Goal: Information Seeking & Learning: Learn about a topic

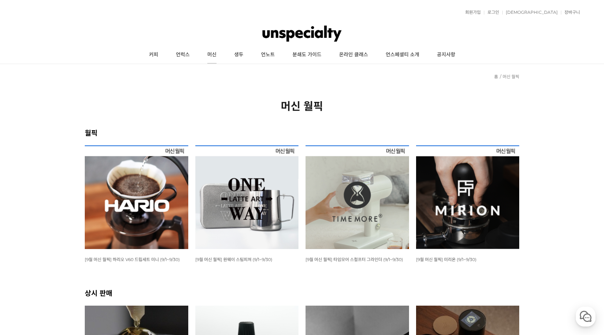
click at [210, 55] on link "머신" at bounding box center [212, 55] width 27 height 18
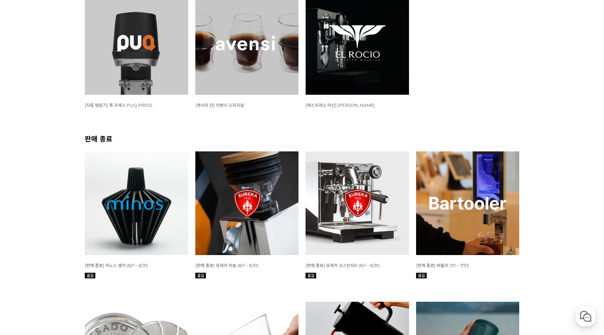
scroll to position [907, 0]
click at [345, 38] on img at bounding box center [358, 44] width 104 height 104
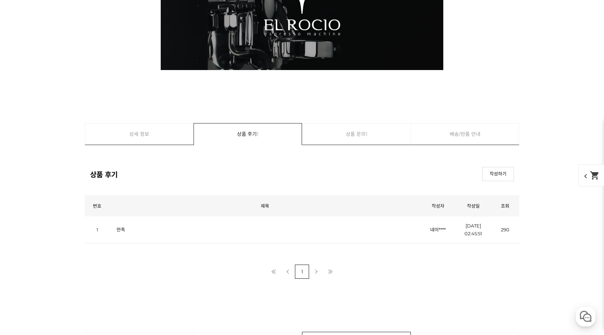
scroll to position [9747, 0]
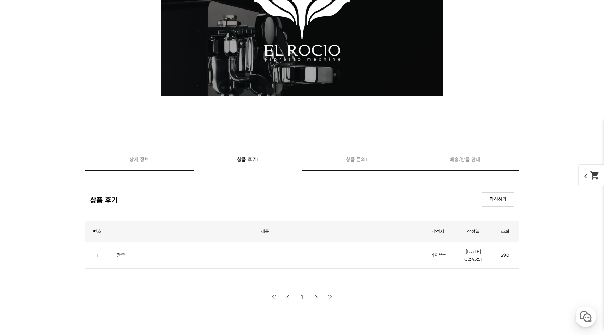
click at [145, 160] on link "상세 정보" at bounding box center [139, 159] width 109 height 21
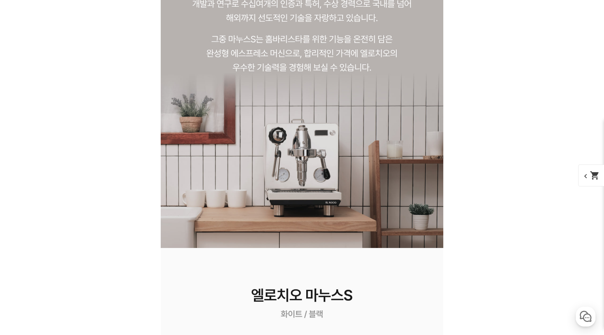
scroll to position [977, 0]
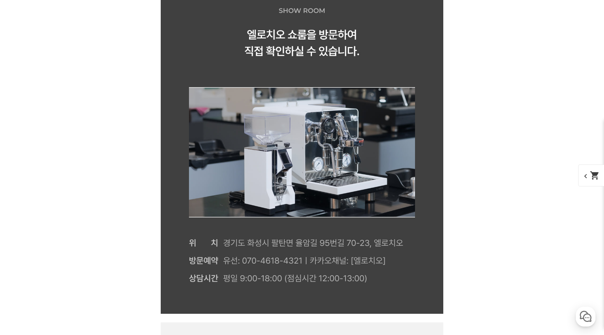
scroll to position [9843, 0]
